Goal: Navigation & Orientation: Understand site structure

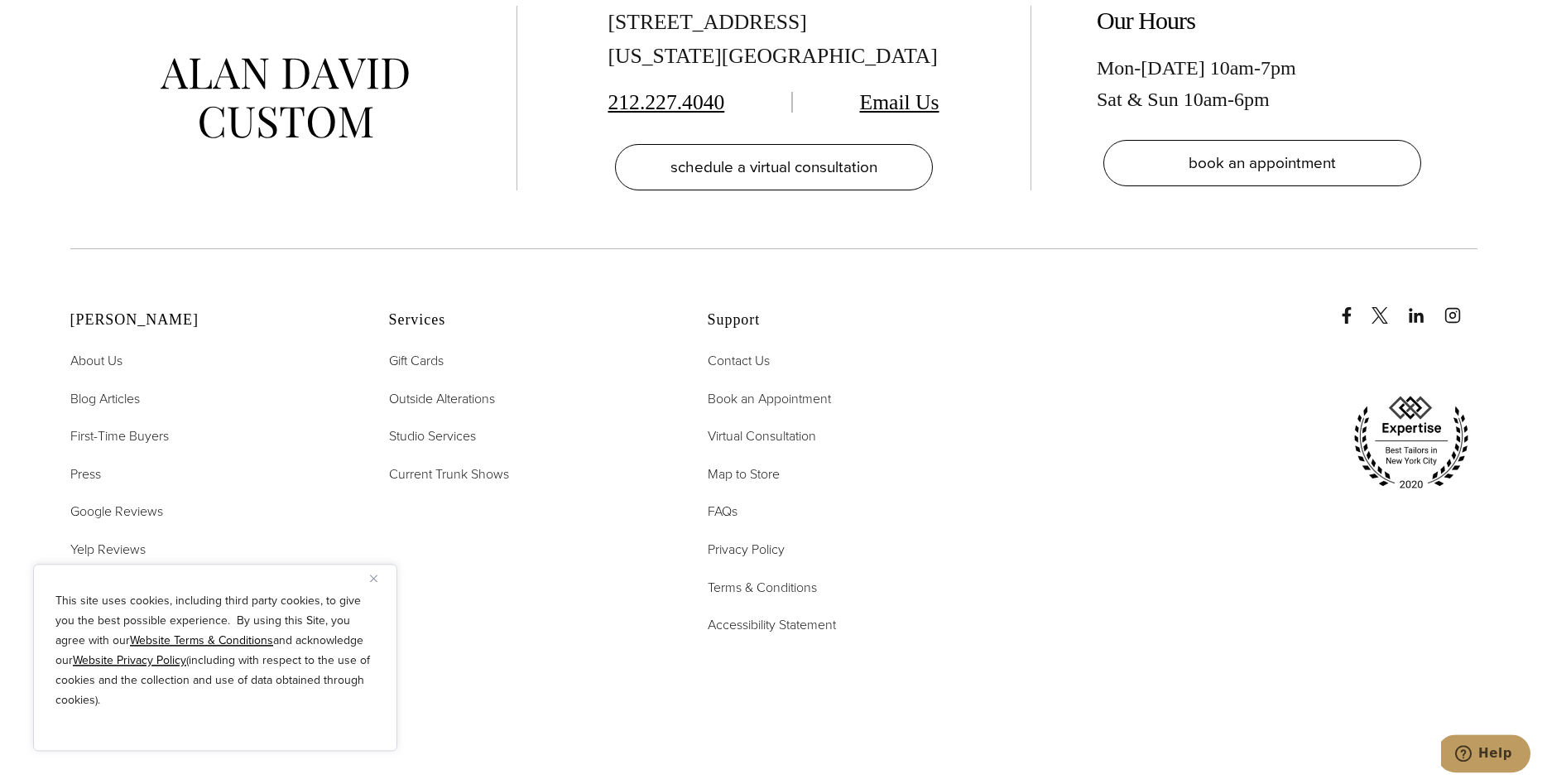
scroll to position [8526, 0]
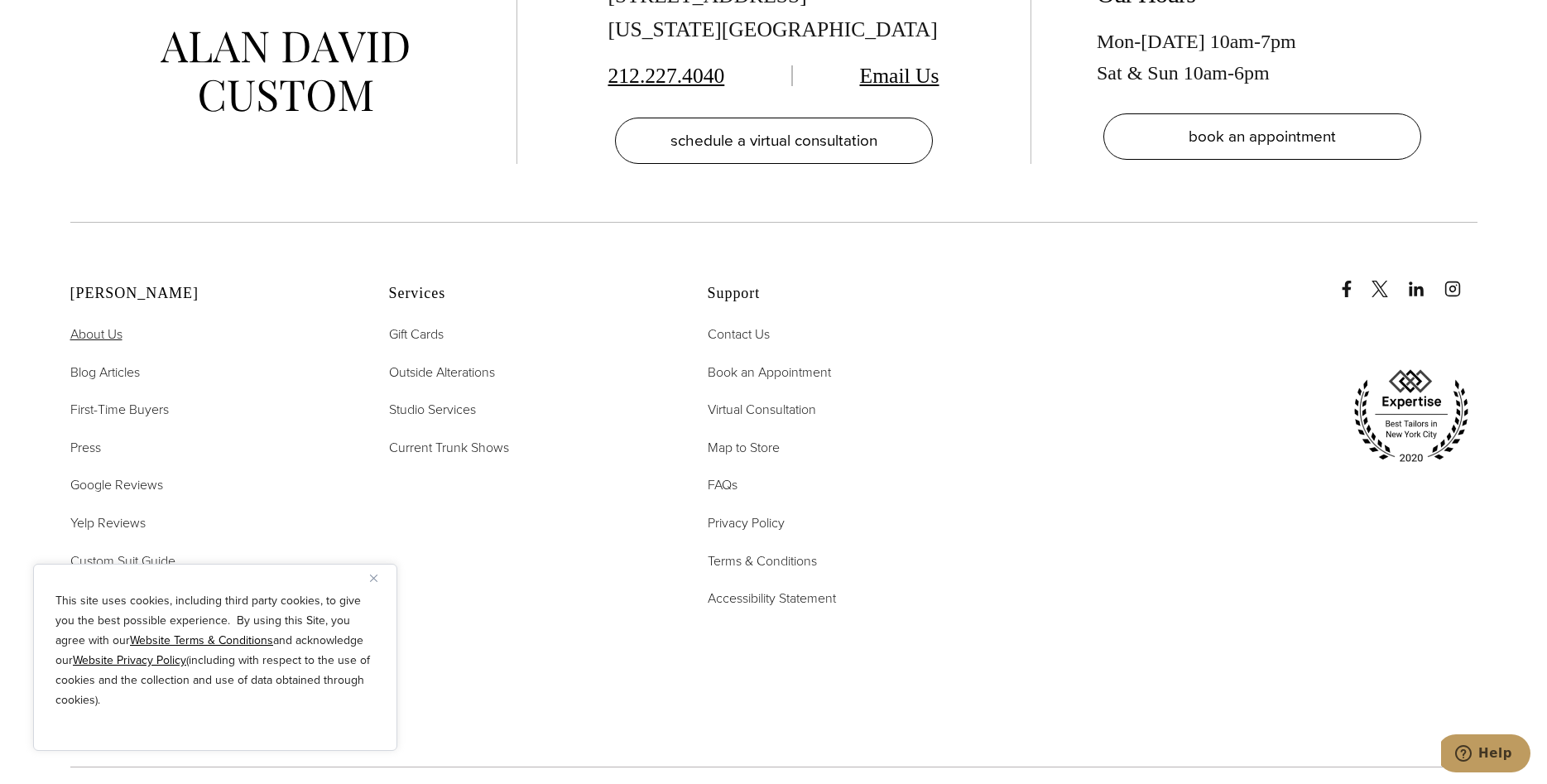
click at [109, 325] on span "About Us" at bounding box center [97, 334] width 53 height 19
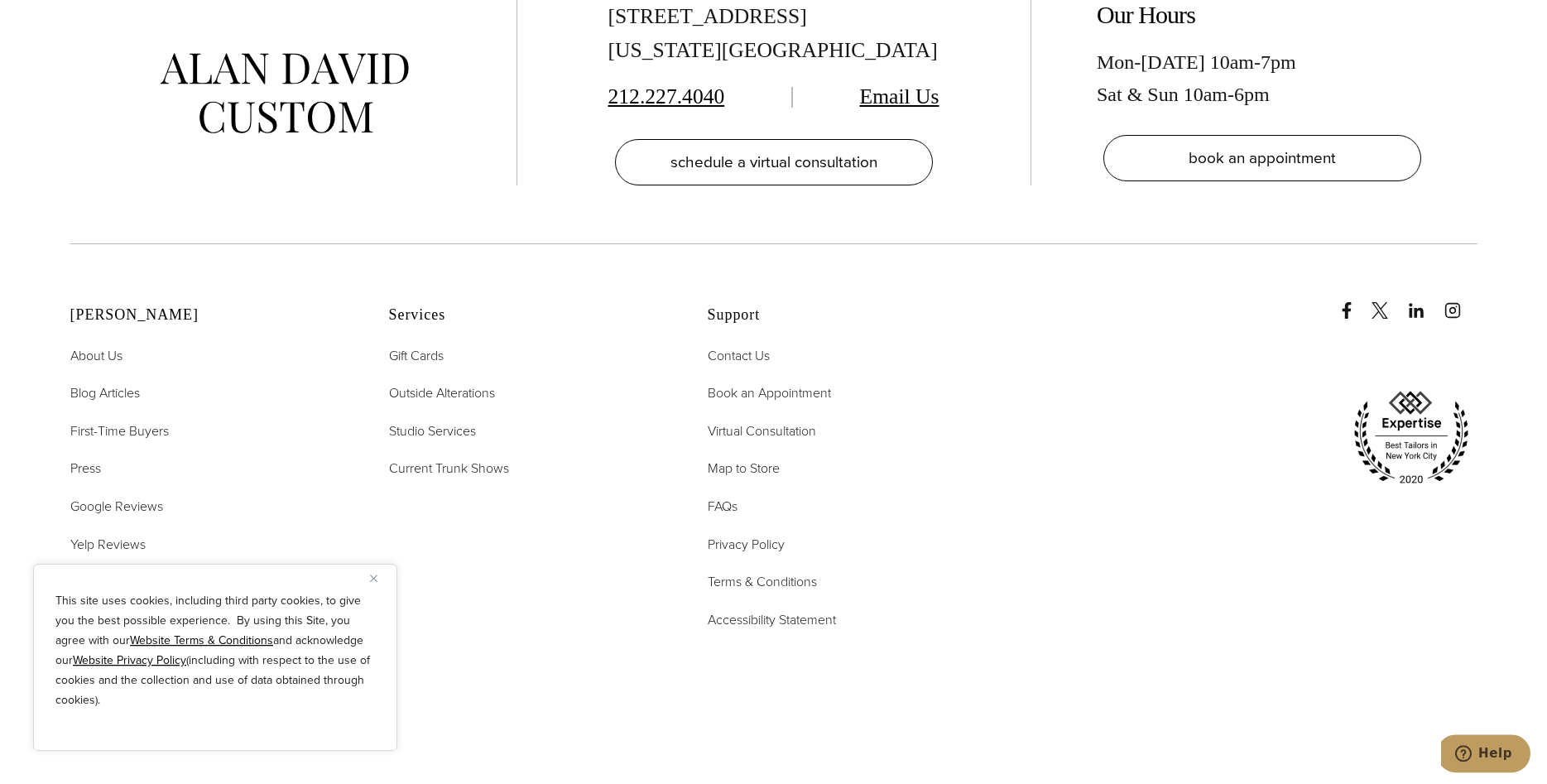
scroll to position [7260, 0]
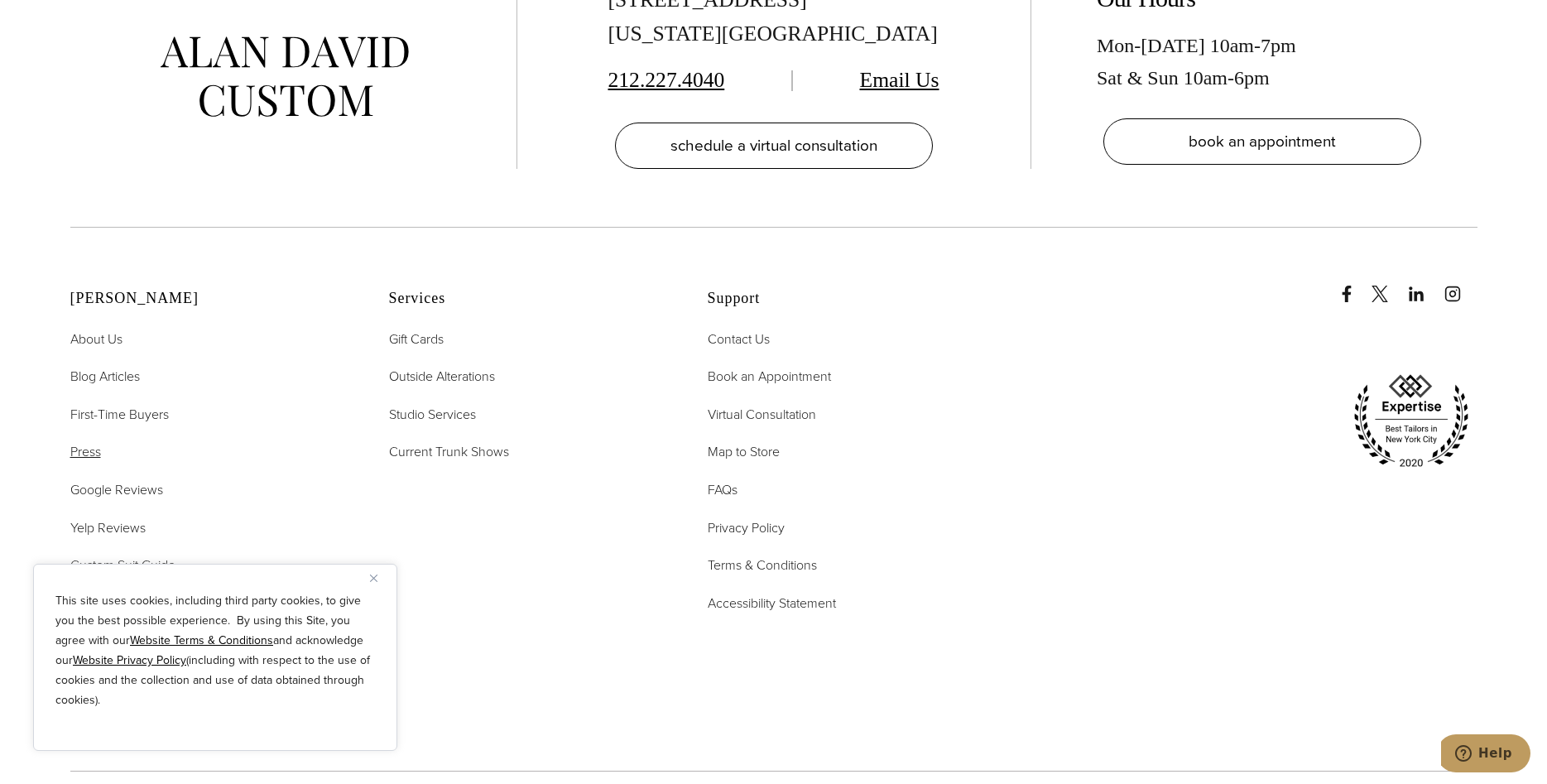
click at [79, 442] on span "Press" at bounding box center [85, 452] width 31 height 19
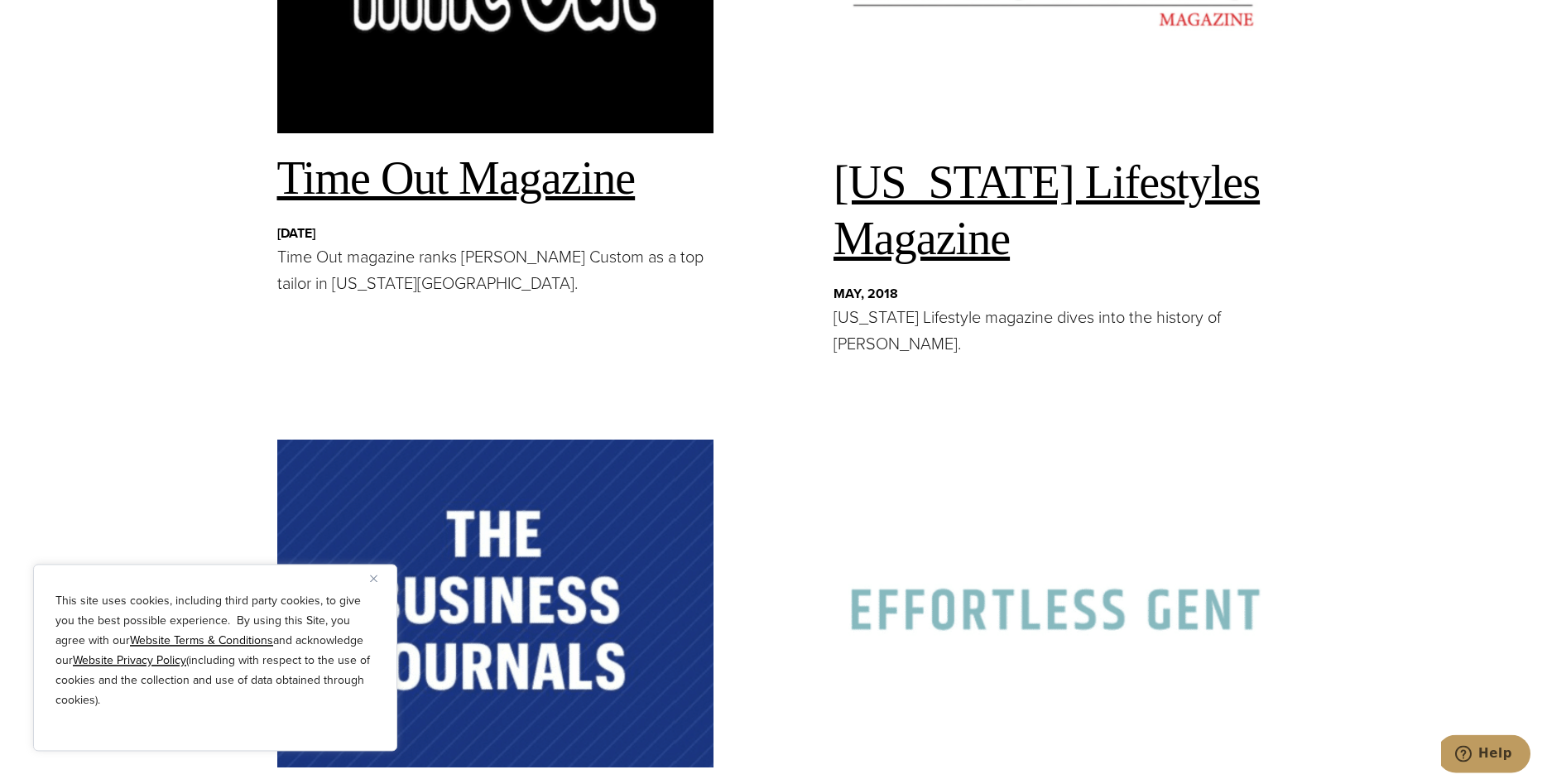
scroll to position [2701, 0]
